Goal: Task Accomplishment & Management: Complete application form

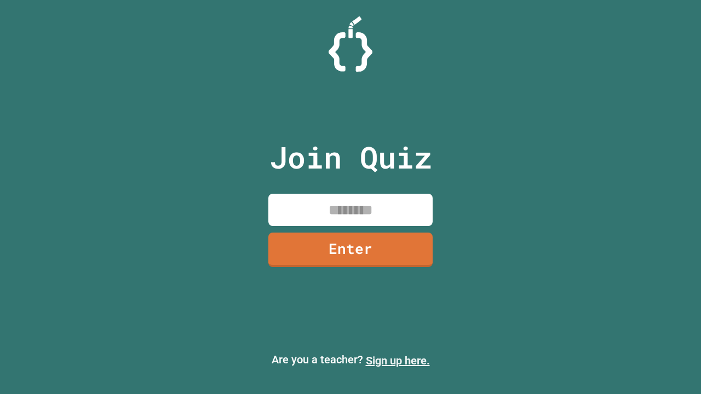
click at [398, 361] on link "Sign up here." at bounding box center [398, 360] width 64 height 13
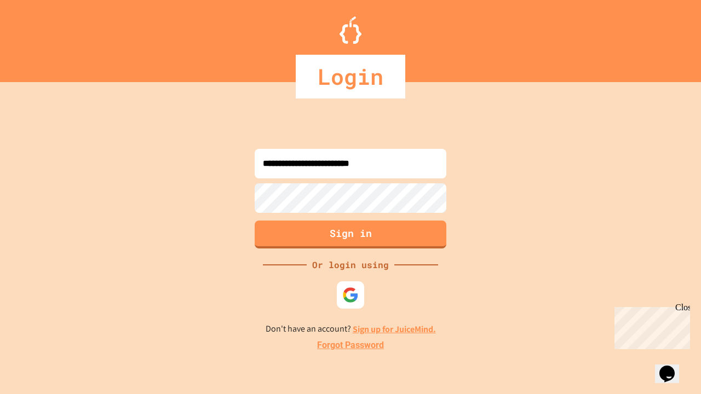
type input "**********"
